Goal: Task Accomplishment & Management: Use online tool/utility

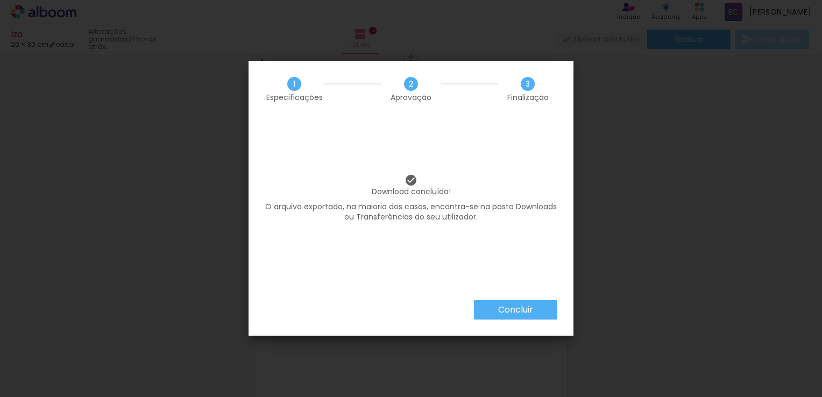
scroll to position [370, 0]
click at [625, 194] on iron-overlay-backdrop at bounding box center [411, 198] width 822 height 397
click at [0, 0] on slot "Concluir" at bounding box center [0, 0] width 0 height 0
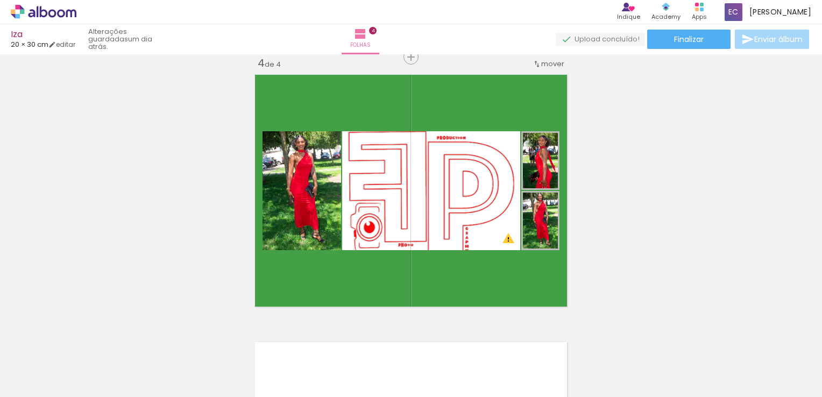
drag, startPoint x: 722, startPoint y: 231, endPoint x: 301, endPoint y: 169, distance: 425.4
click at [301, 169] on quentale-photo at bounding box center [302, 190] width 79 height 119
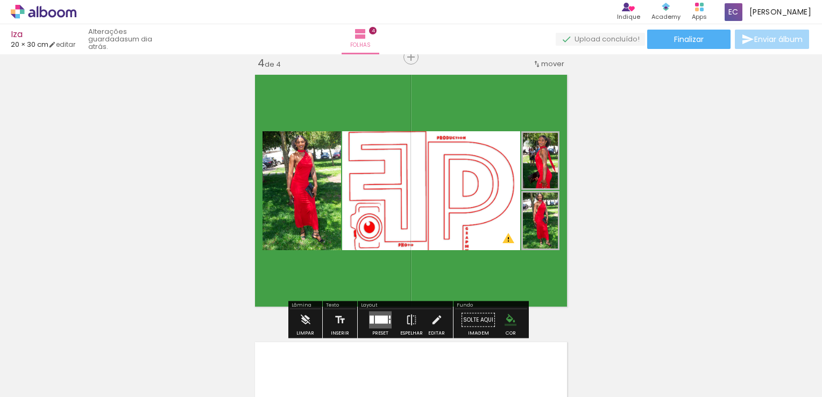
click at [0, 0] on paper-item at bounding box center [0, 0] width 0 height 0
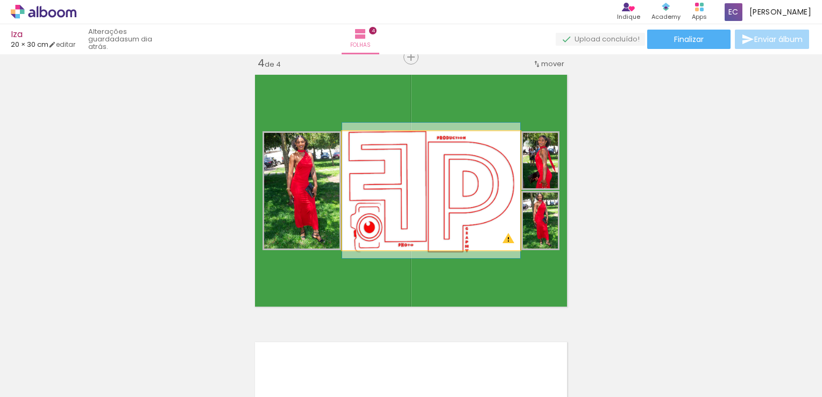
click at [400, 197] on quentale-photo at bounding box center [431, 190] width 178 height 119
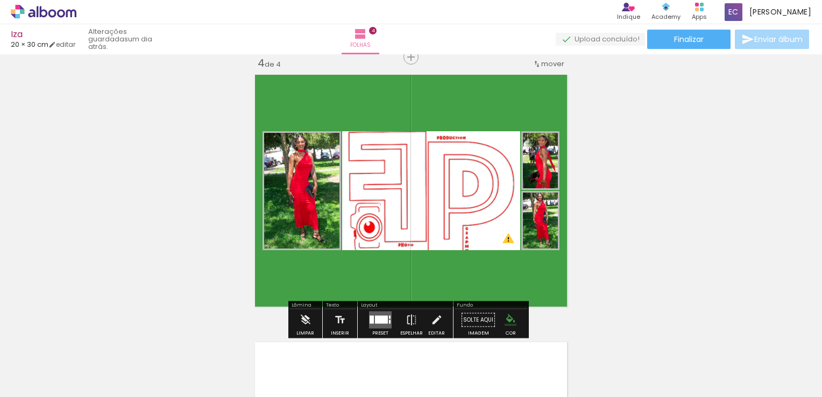
click at [451, 143] on div at bounding box center [452, 142] width 13 height 11
click at [446, 197] on paper-item at bounding box center [451, 198] width 19 height 8
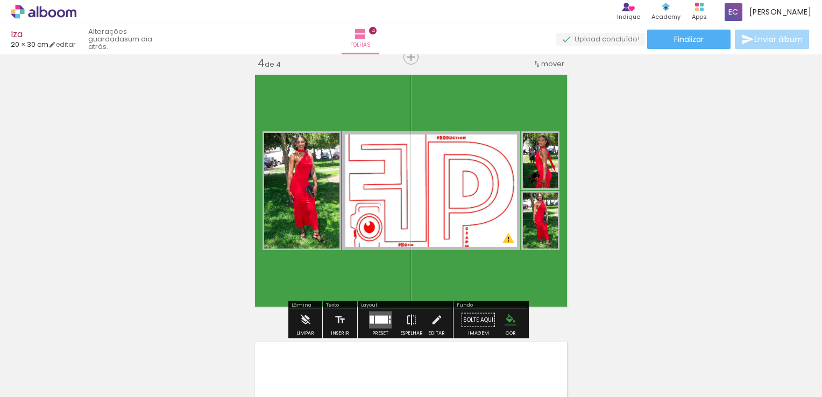
click at [448, 174] on paper-item at bounding box center [451, 176] width 19 height 8
click at [444, 182] on paper-item at bounding box center [451, 183] width 19 height 8
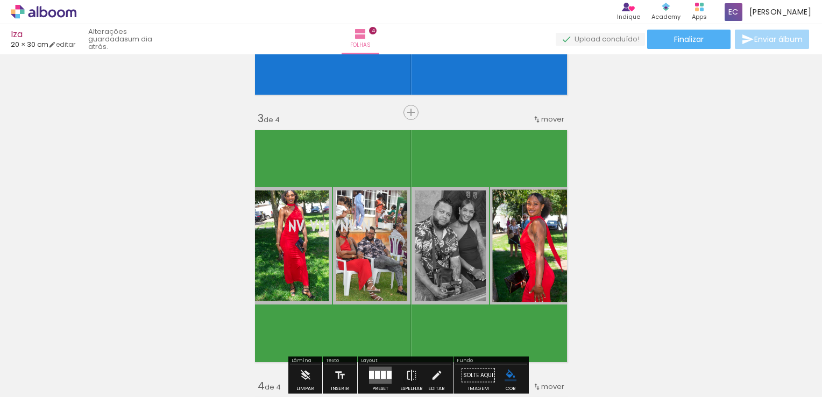
scroll to position [602, 0]
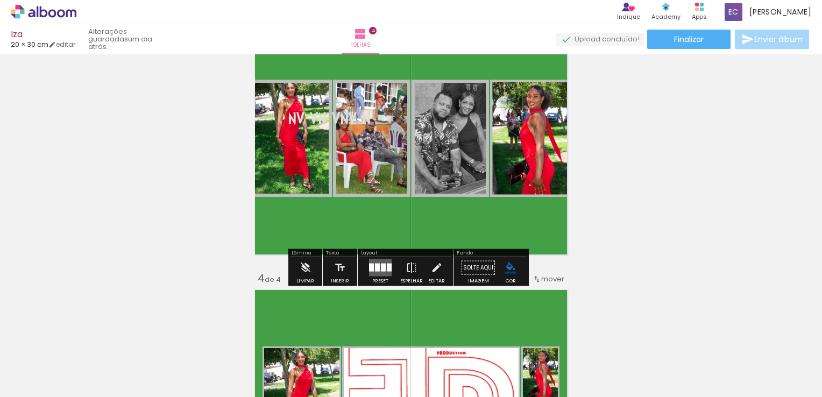
click at [370, 267] on div at bounding box center [371, 268] width 5 height 8
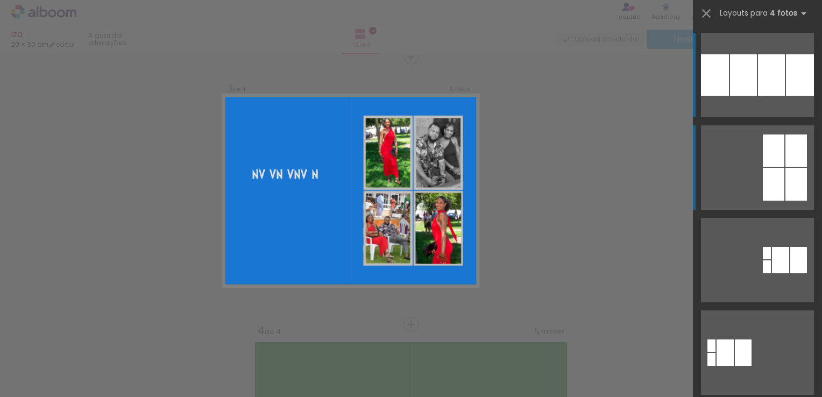
scroll to position [548, 0]
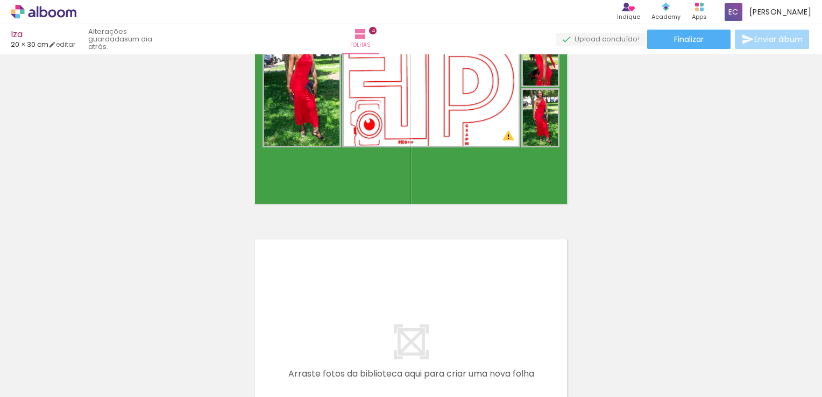
scroll to position [925, 0]
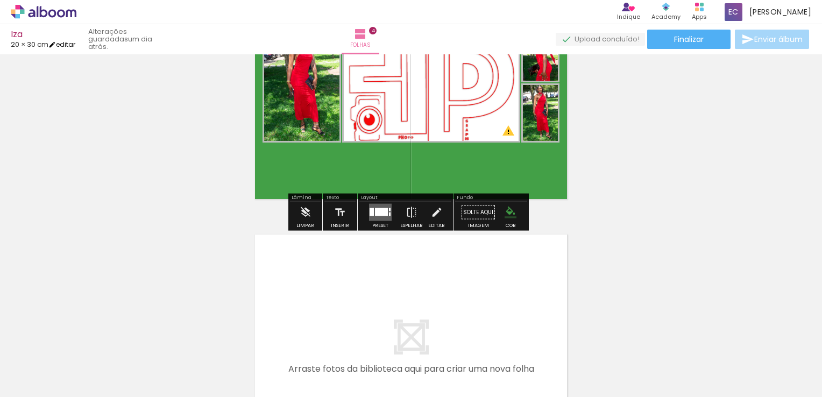
click at [69, 43] on link "editar" at bounding box center [61, 44] width 27 height 9
type input "30"
type input "40"
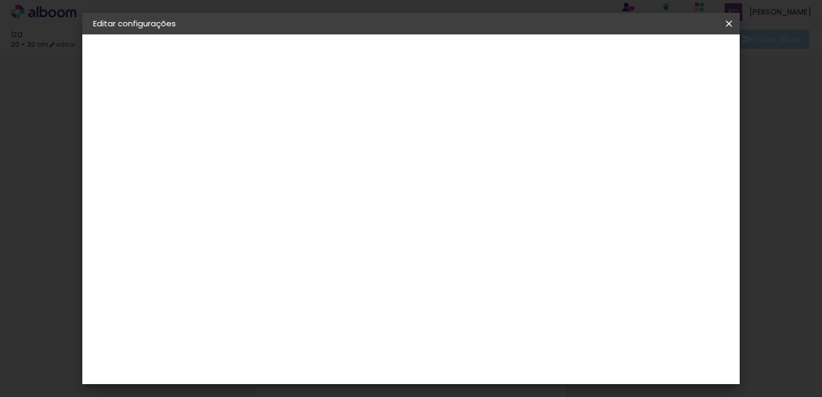
click at [0, 0] on slot "Voltar" at bounding box center [0, 0] width 0 height 0
click at [724, 23] on iron-icon at bounding box center [729, 23] width 13 height 11
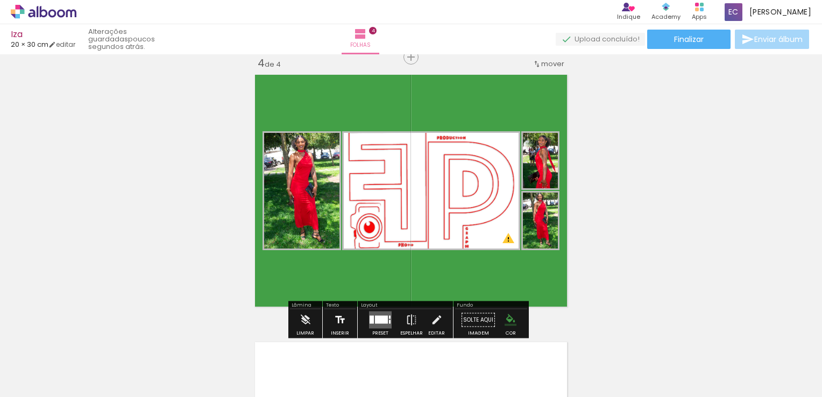
scroll to position [871, 0]
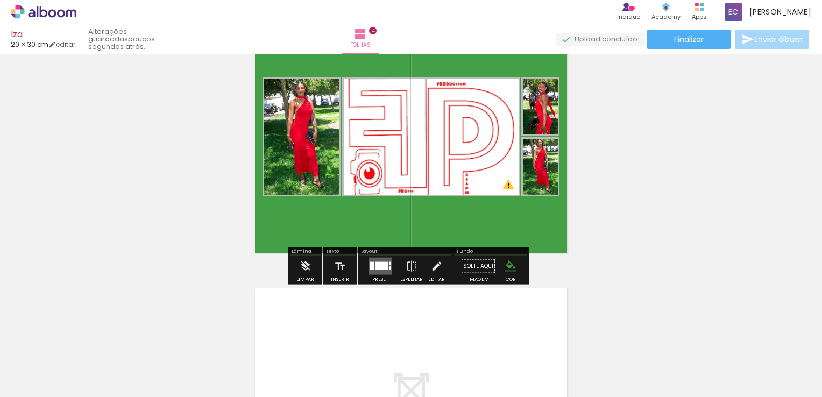
click at [441, 69] on quentale-layouter at bounding box center [411, 137] width 321 height 241
drag, startPoint x: 430, startPoint y: 264, endPoint x: 471, endPoint y: 235, distance: 50.2
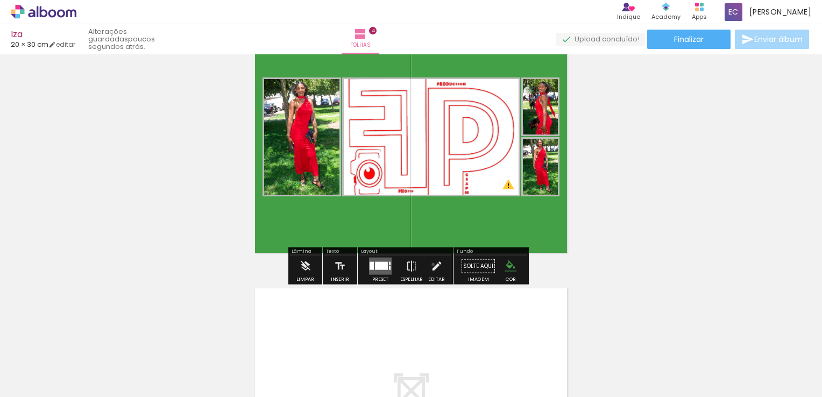
click at [431, 265] on iron-icon at bounding box center [437, 267] width 12 height 22
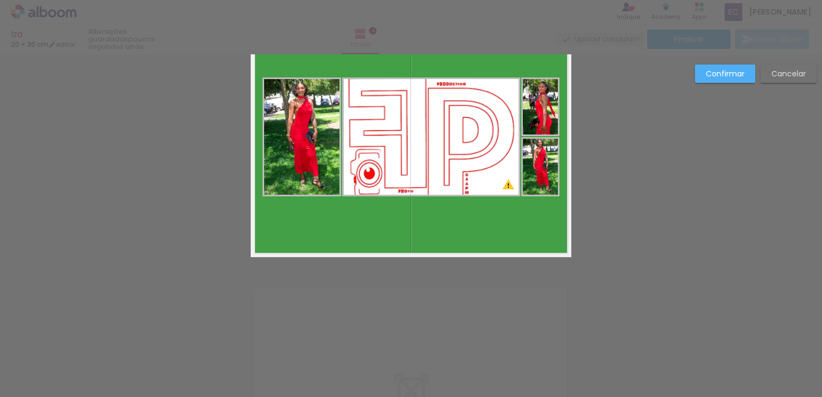
scroll to position [816, 0]
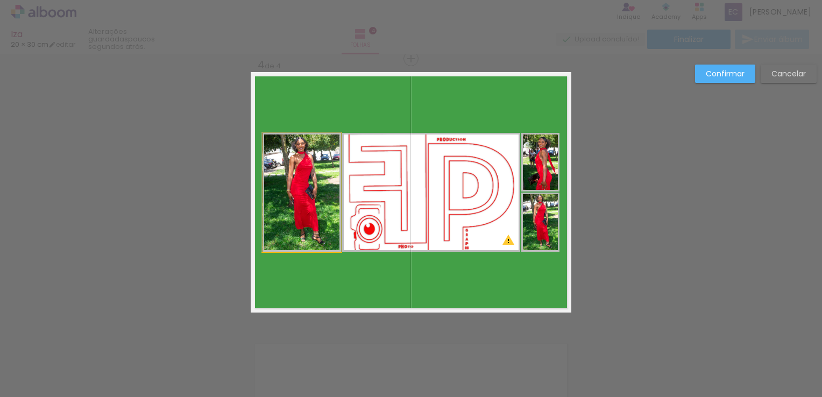
click at [292, 231] on quentale-photo at bounding box center [302, 192] width 79 height 119
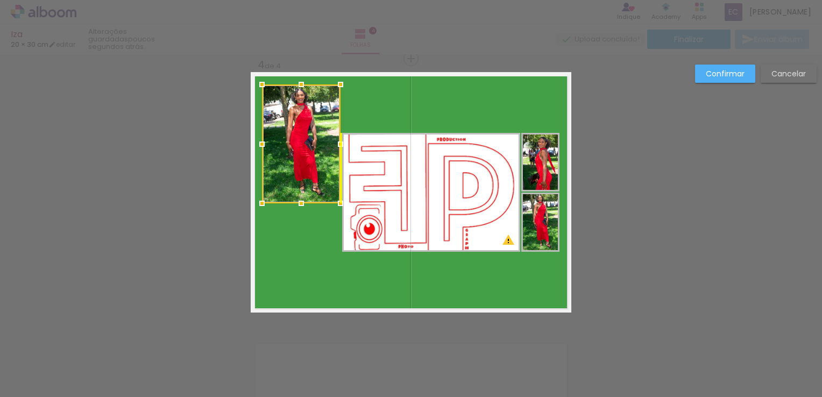
drag, startPoint x: 300, startPoint y: 217, endPoint x: 293, endPoint y: 169, distance: 48.9
click at [293, 169] on div at bounding box center [301, 143] width 79 height 119
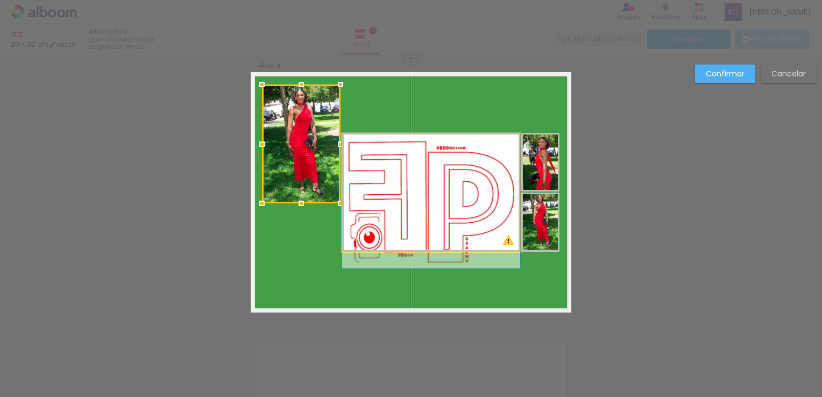
drag, startPoint x: 421, startPoint y: 231, endPoint x: 409, endPoint y: 245, distance: 18.3
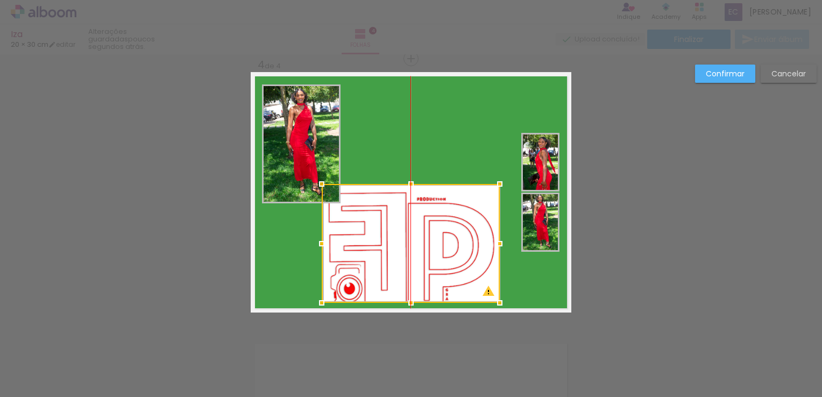
drag, startPoint x: 354, startPoint y: 255, endPoint x: 357, endPoint y: 287, distance: 32.4
click at [356, 287] on div at bounding box center [411, 243] width 178 height 119
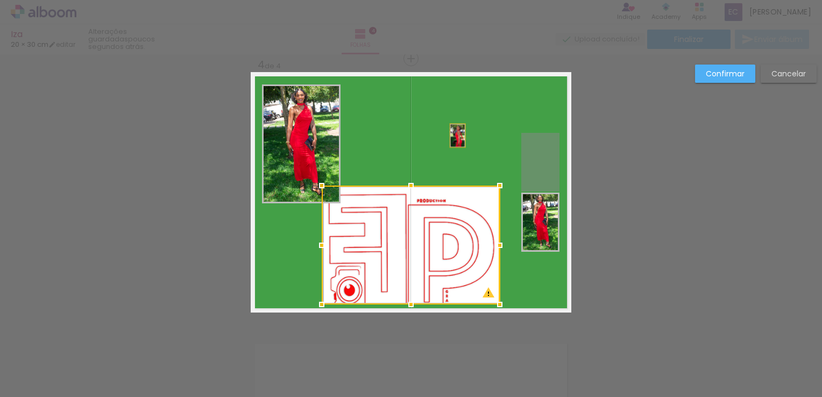
drag, startPoint x: 520, startPoint y: 156, endPoint x: 481, endPoint y: 137, distance: 43.1
click at [447, 130] on quentale-layouter at bounding box center [411, 192] width 321 height 241
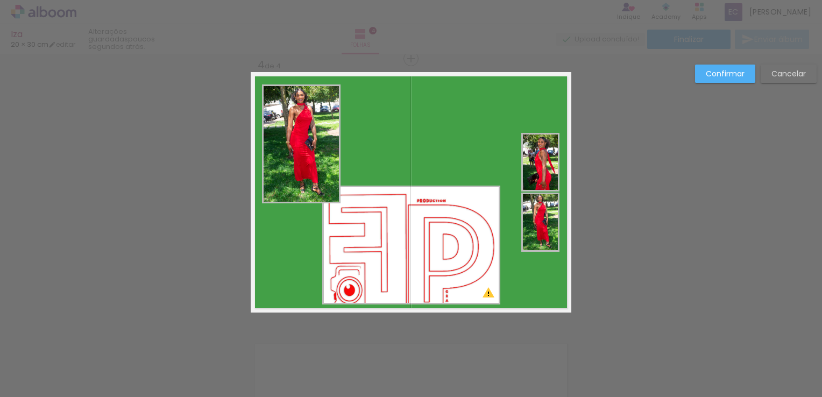
click at [514, 131] on quentale-layouter at bounding box center [411, 192] width 321 height 241
drag, startPoint x: 537, startPoint y: 148, endPoint x: 396, endPoint y: 103, distance: 148.1
click at [396, 103] on quentale-layouter at bounding box center [411, 192] width 321 height 241
click at [538, 163] on quentale-photo at bounding box center [540, 162] width 38 height 59
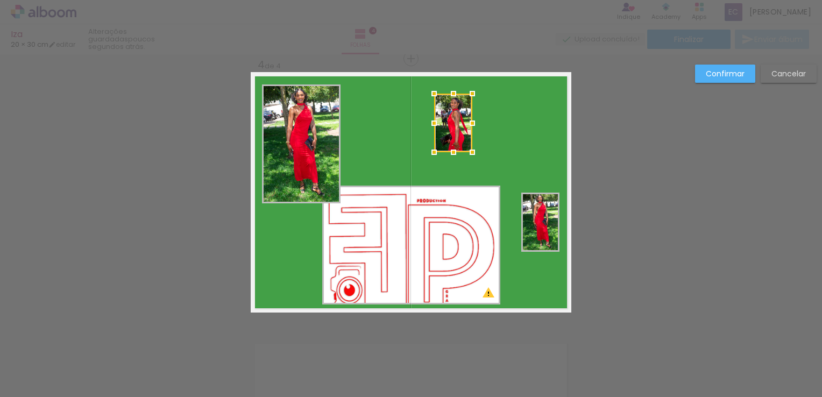
drag, startPoint x: 525, startPoint y: 161, endPoint x: 544, endPoint y: 209, distance: 51.0
click at [442, 124] on div at bounding box center [453, 123] width 38 height 59
click at [549, 224] on quentale-photo at bounding box center [540, 222] width 38 height 59
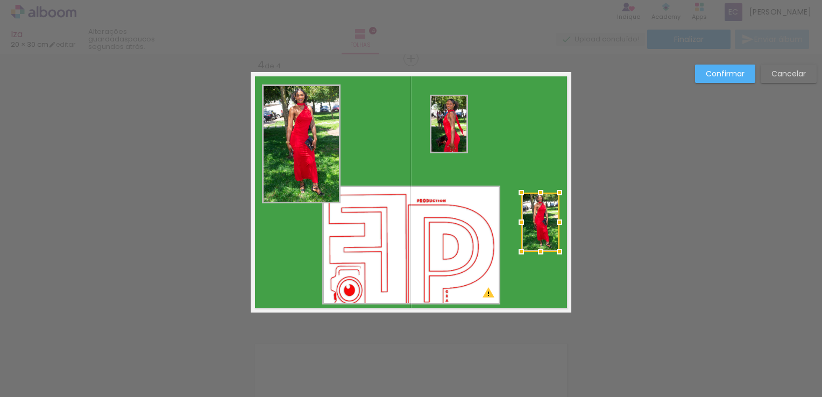
click at [767, 73] on paper-button "Cancelar" at bounding box center [789, 74] width 56 height 18
